Goal: Transaction & Acquisition: Purchase product/service

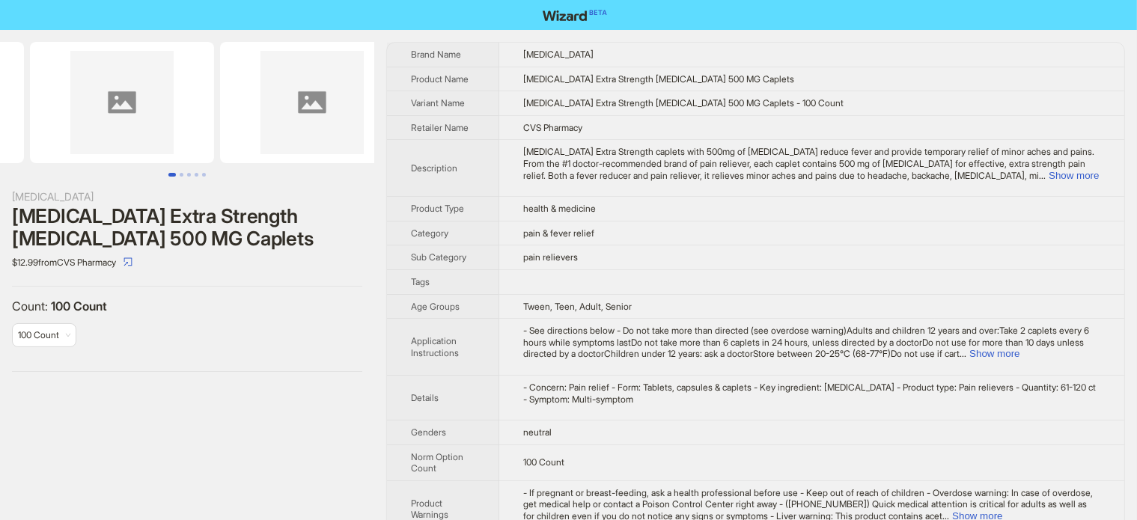
drag, startPoint x: 276, startPoint y: 116, endPoint x: 128, endPoint y: 122, distance: 147.6
click at [129, 122] on img at bounding box center [122, 102] width 184 height 121
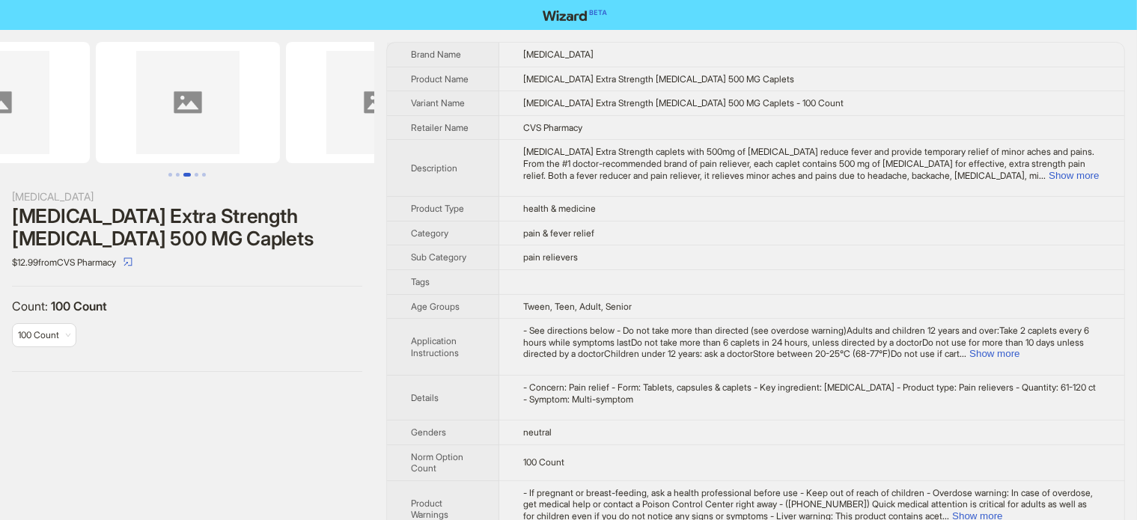
drag, startPoint x: 236, startPoint y: 112, endPoint x: 139, endPoint y: 137, distance: 99.7
click at [141, 136] on ul at bounding box center [187, 102] width 374 height 121
drag, startPoint x: 208, startPoint y: 139, endPoint x: 144, endPoint y: 179, distance: 76.0
click at [176, 156] on img at bounding box center [188, 102] width 184 height 121
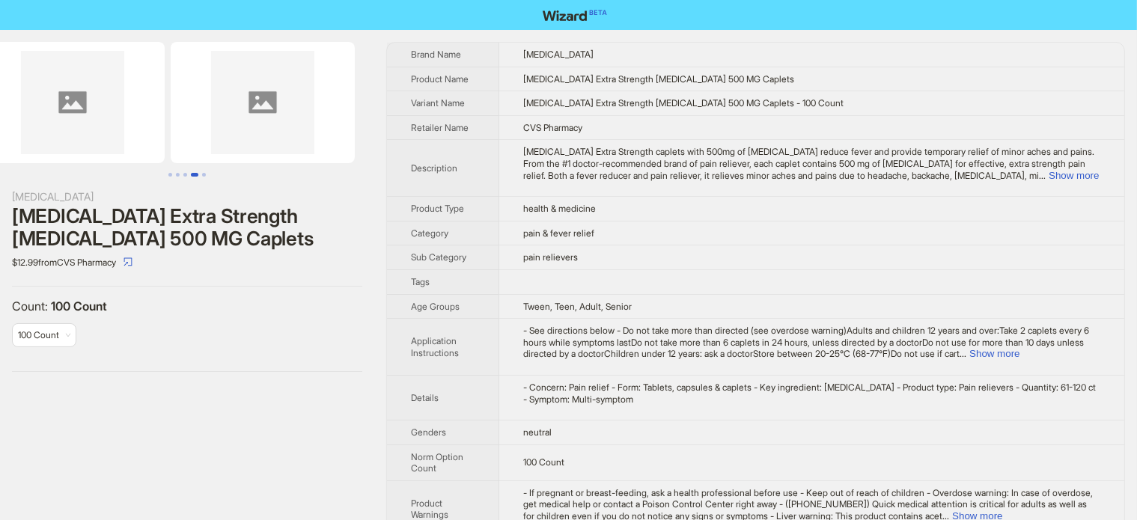
drag, startPoint x: 268, startPoint y: 106, endPoint x: 190, endPoint y: 121, distance: 79.2
click at [187, 121] on li at bounding box center [271, 102] width 207 height 121
click at [133, 129] on ul at bounding box center [187, 102] width 374 height 121
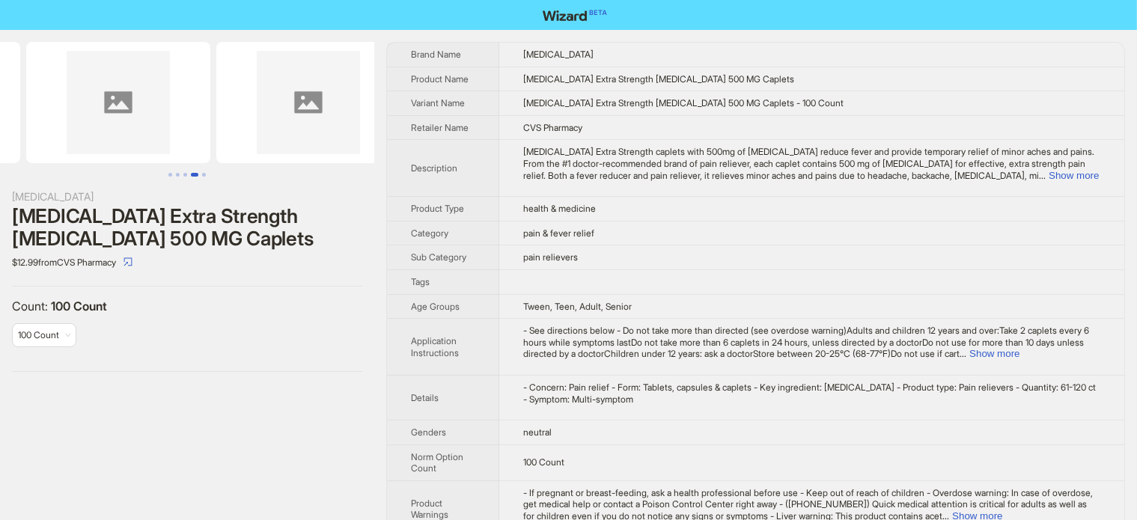
drag, startPoint x: 130, startPoint y: 136, endPoint x: 300, endPoint y: 143, distance: 169.4
click at [300, 143] on img at bounding box center [308, 102] width 184 height 121
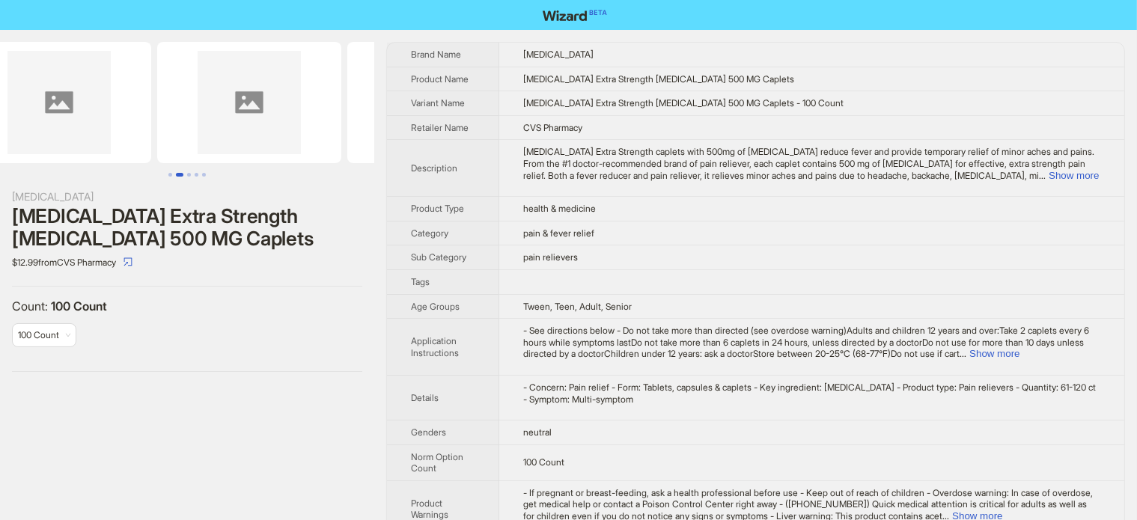
drag, startPoint x: 306, startPoint y: 161, endPoint x: 251, endPoint y: 107, distance: 76.8
click at [350, 158] on img at bounding box center [440, 102] width 184 height 121
